Goal: Check status

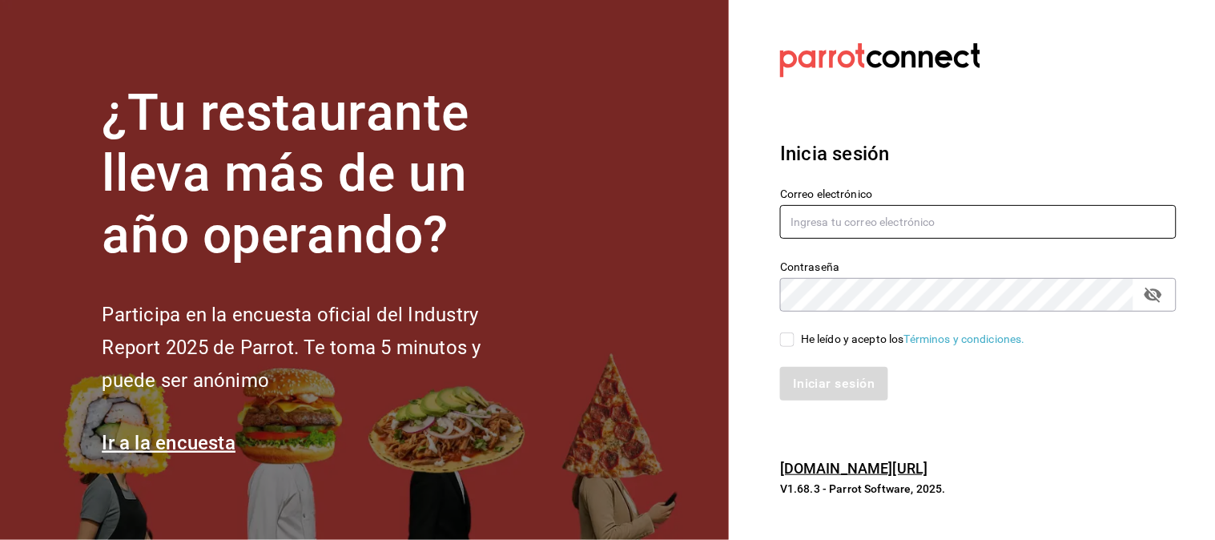
type input "[EMAIL_ADDRESS][DOMAIN_NAME]"
click at [794, 342] on input "He leído y acepto los Términos y condiciones." at bounding box center [787, 339] width 14 height 14
checkbox input "true"
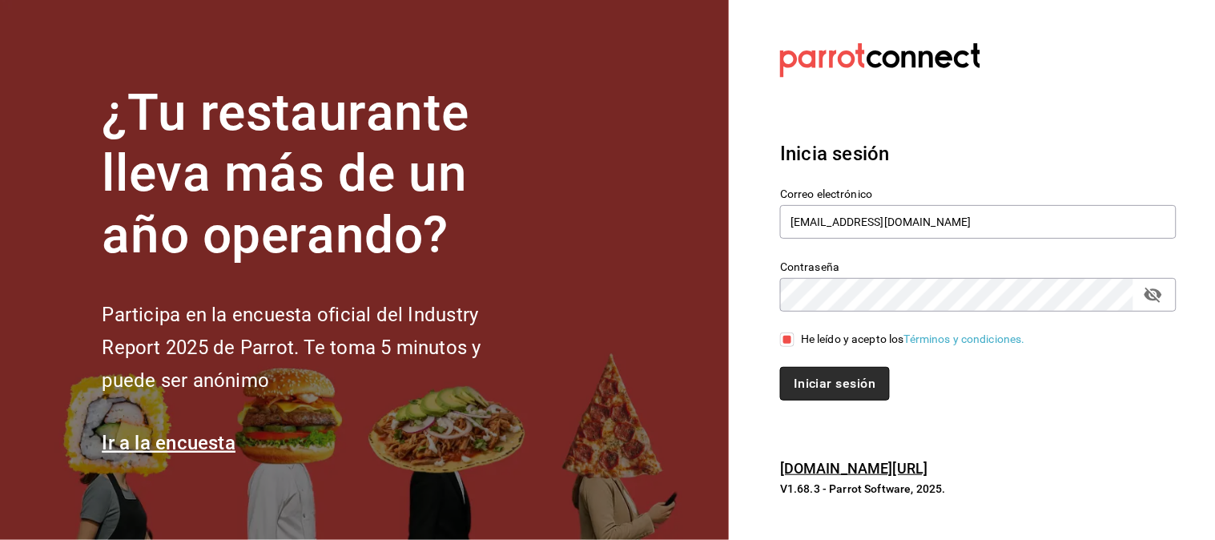
click at [842, 391] on button "Iniciar sesión" at bounding box center [834, 384] width 109 height 34
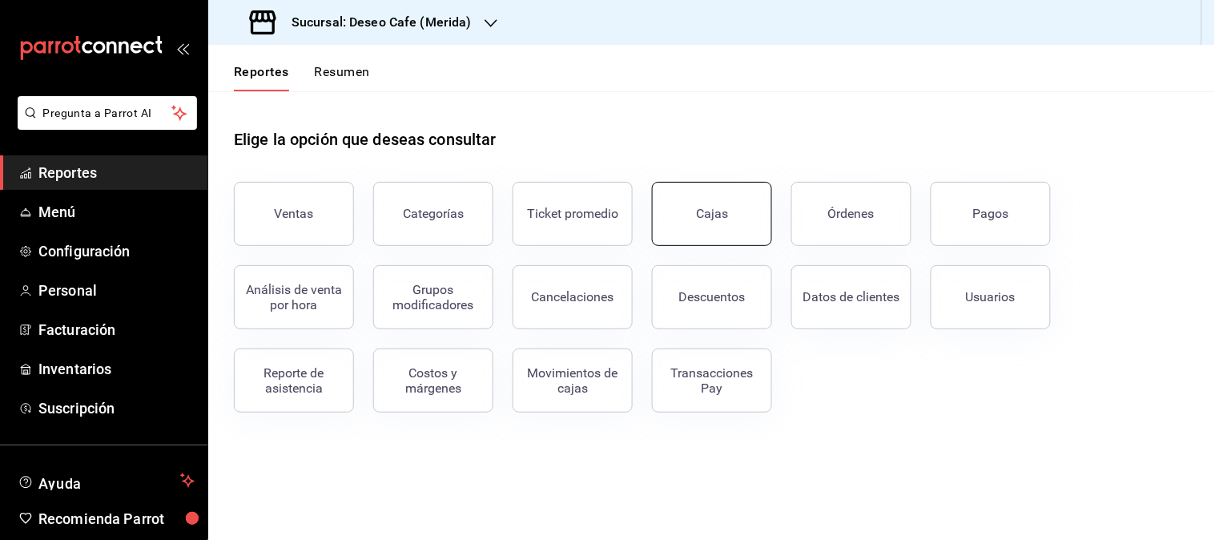
click at [710, 213] on div "Cajas" at bounding box center [712, 213] width 32 height 15
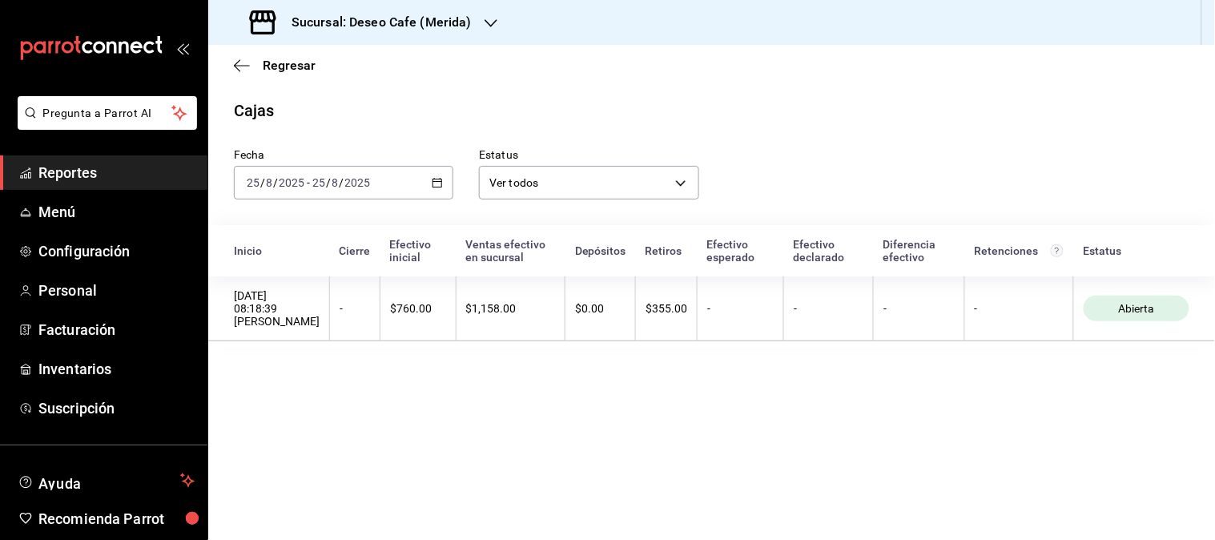
click at [445, 181] on div "[DATE] [DATE] - [DATE] [DATE]" at bounding box center [343, 183] width 219 height 34
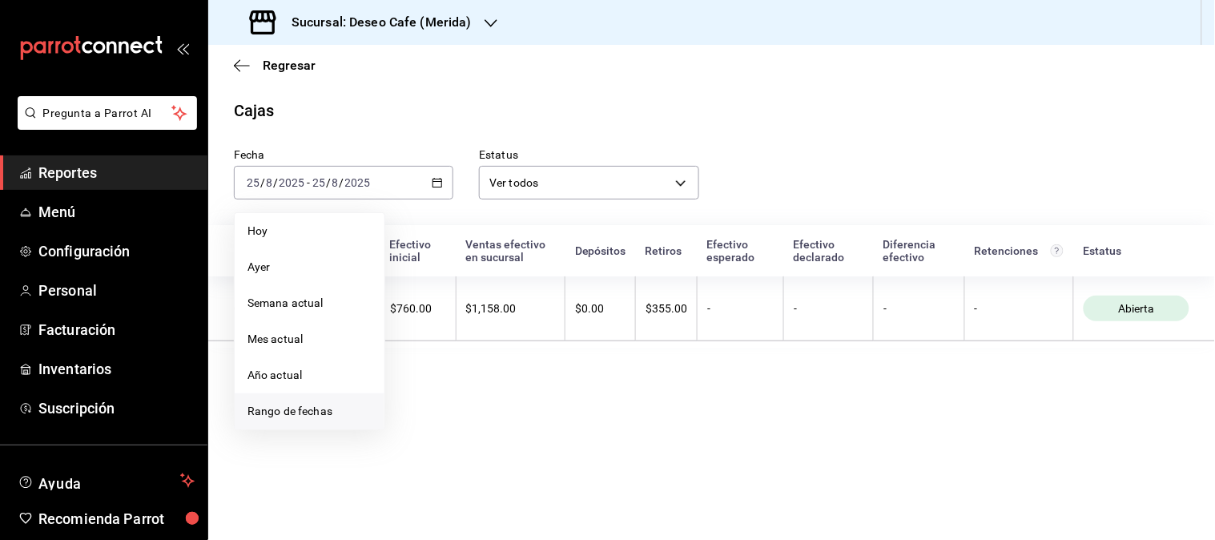
click at [313, 400] on li "Rango de fechas" at bounding box center [310, 411] width 150 height 36
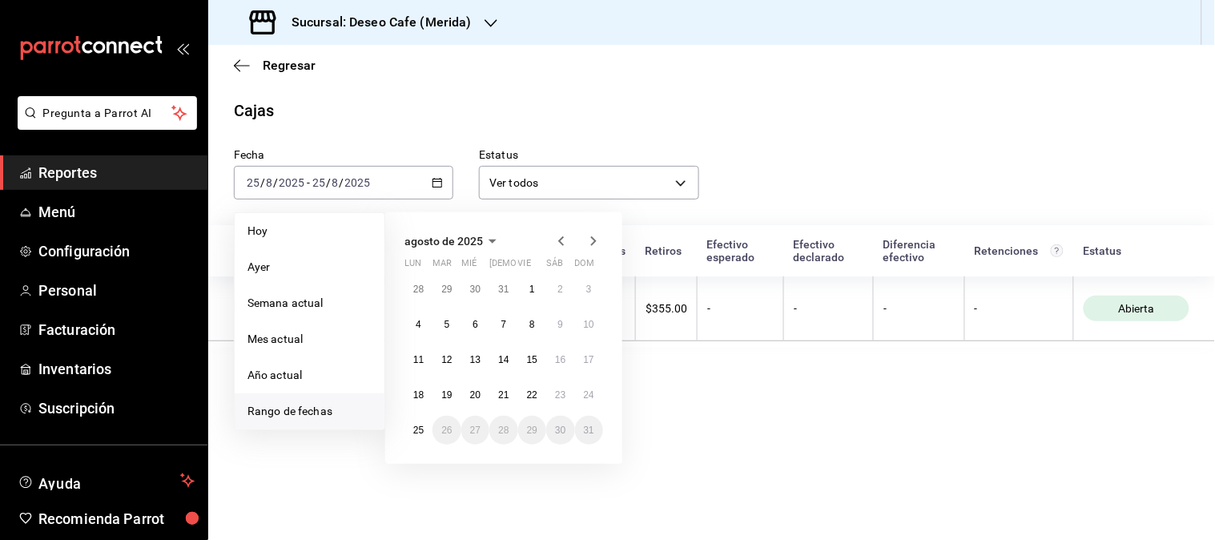
click at [557, 240] on icon "button" at bounding box center [561, 240] width 19 height 19
click at [501, 434] on abbr "31" at bounding box center [503, 429] width 10 height 11
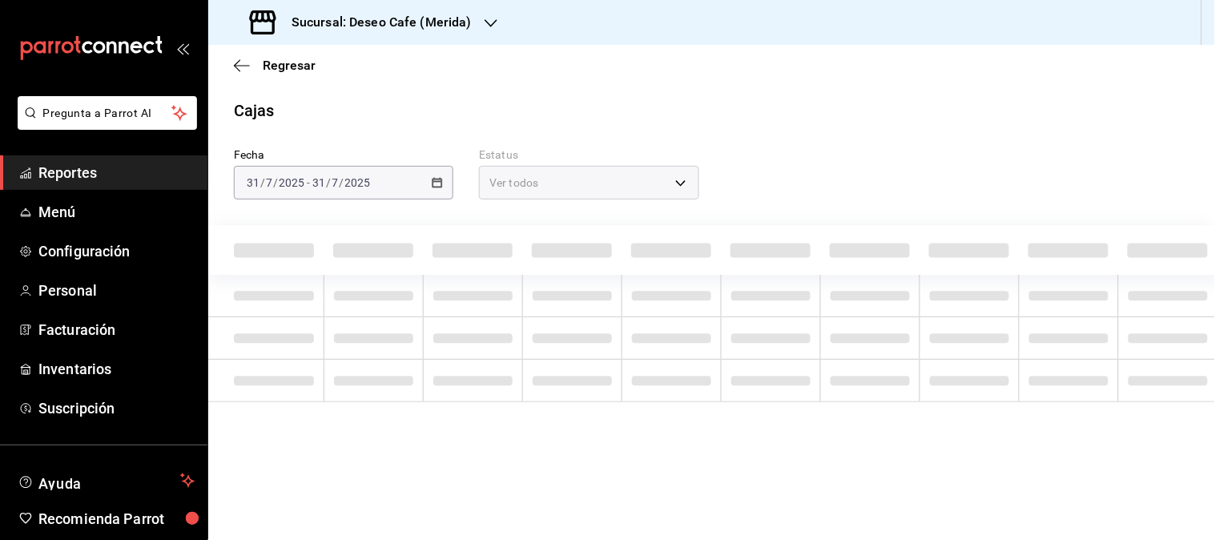
click at [501, 434] on main "Regresar Cajas Fecha [DATE] [DATE] - [DATE] [DATE] Estatus Ver todos ALL" at bounding box center [711, 292] width 1007 height 495
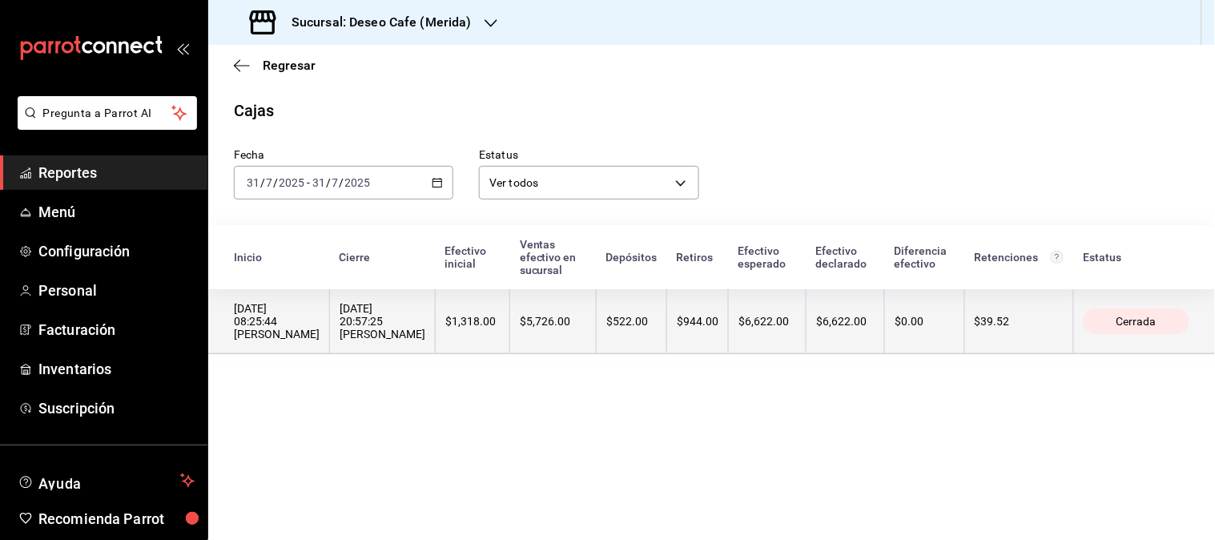
click at [710, 316] on th "$944.00" at bounding box center [698, 321] width 62 height 65
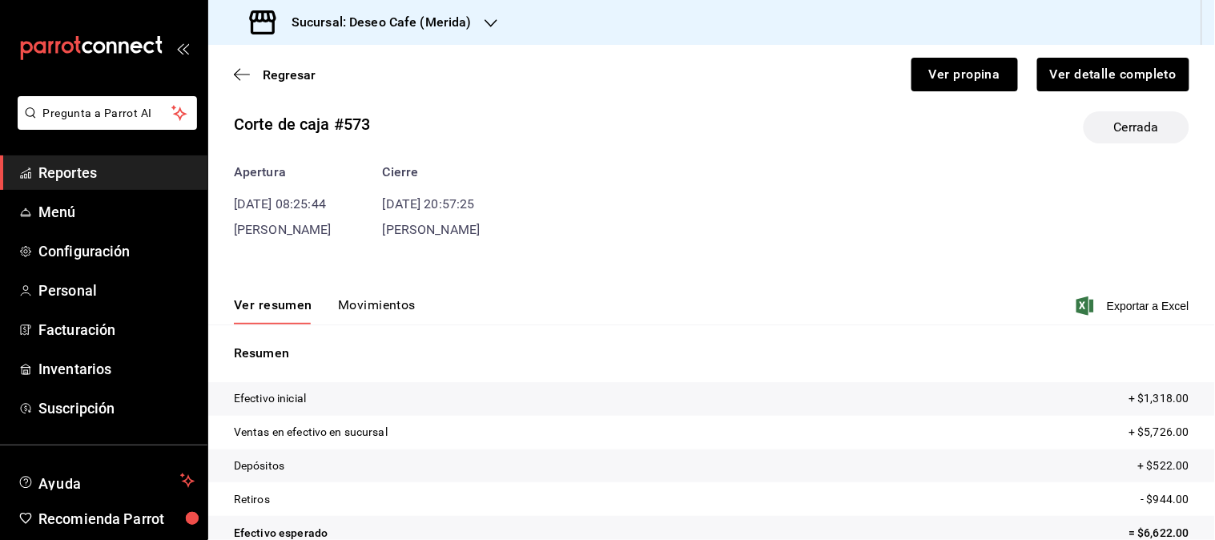
scroll to position [113, 0]
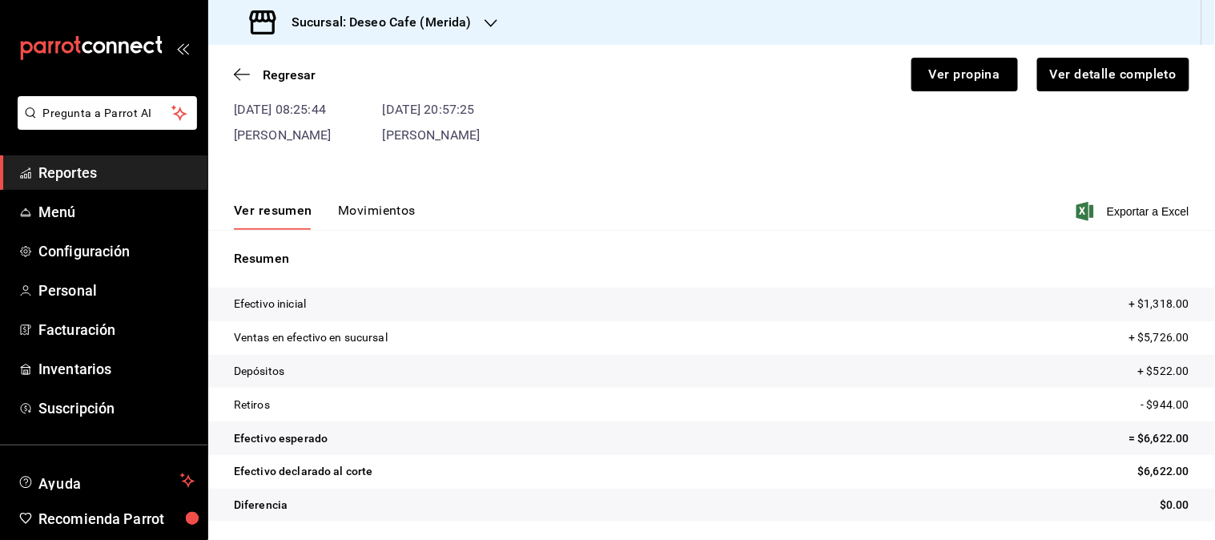
click at [402, 227] on button "Movimientos" at bounding box center [377, 216] width 78 height 27
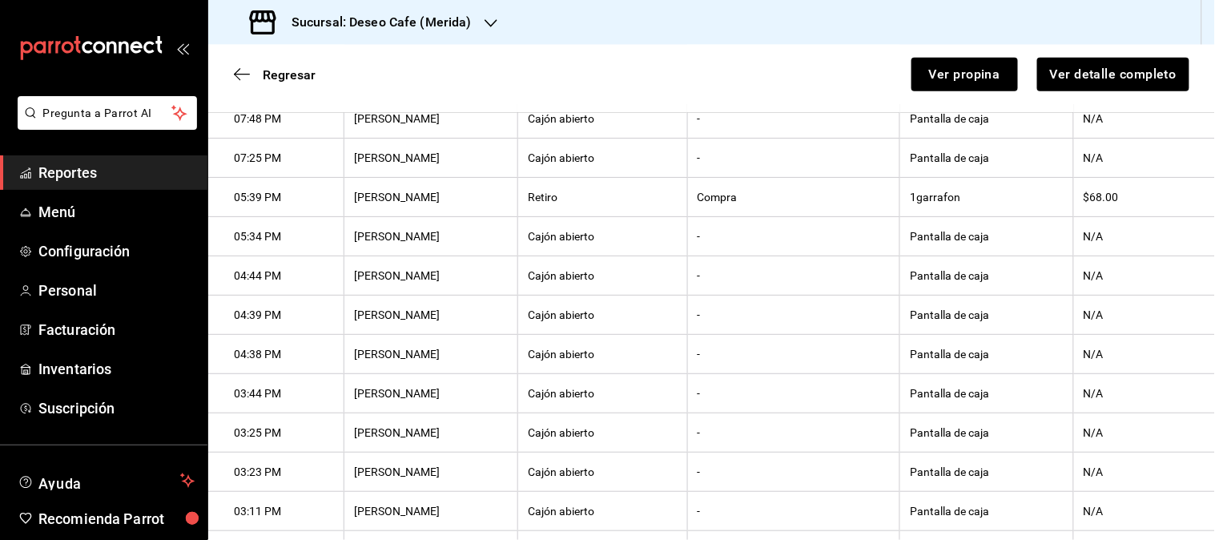
scroll to position [479, 0]
